Goal: Check status: Check status

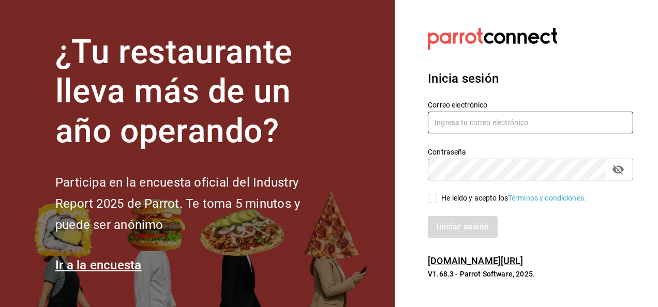
type input "[EMAIL_ADDRESS][PERSON_NAME][DOMAIN_NAME]"
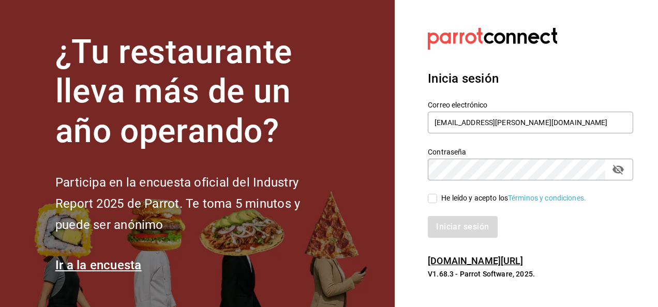
click at [435, 198] on input "He leído y acepto los Términos y condiciones." at bounding box center [432, 198] width 9 height 9
checkbox input "true"
click at [449, 223] on button "Iniciar sesión" at bounding box center [463, 227] width 70 height 22
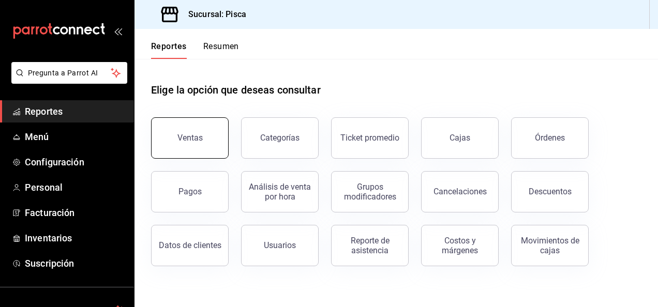
click at [213, 121] on button "Ventas" at bounding box center [190, 138] width 78 height 41
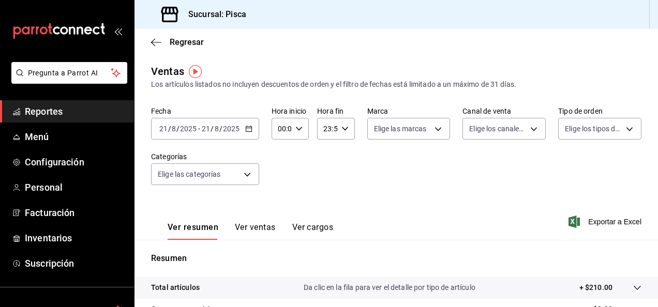
click at [246, 128] on \(Stroke\) "button" at bounding box center [249, 128] width 6 height 1
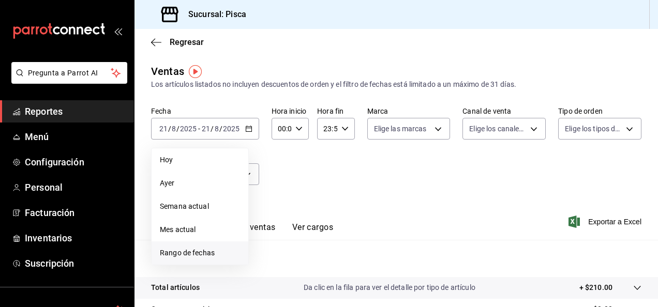
click at [192, 244] on li "Rango de fechas" at bounding box center [200, 253] width 97 height 23
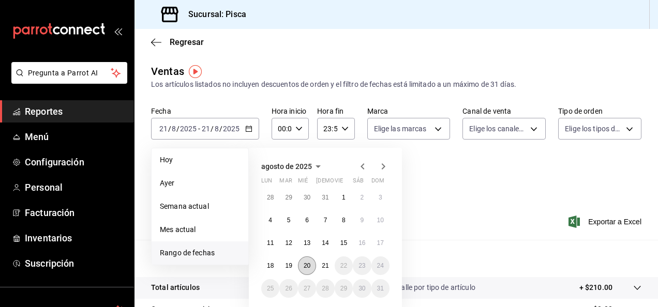
click at [306, 264] on abbr "20" at bounding box center [307, 265] width 7 height 7
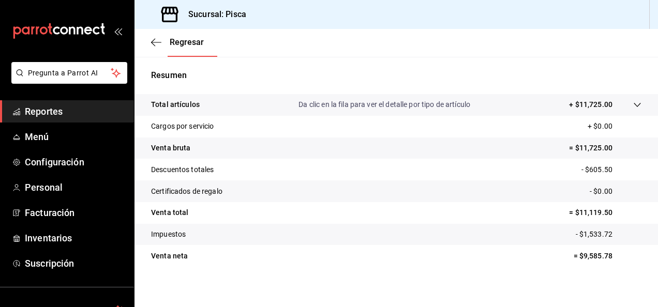
scroll to position [188, 0]
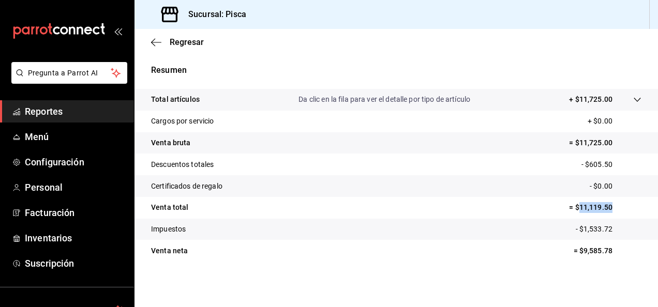
drag, startPoint x: 571, startPoint y: 206, endPoint x: 610, endPoint y: 207, distance: 38.8
click at [610, 207] on p "= $11,119.50" at bounding box center [605, 207] width 72 height 11
copy p "11,119.50"
